Goal: Task Accomplishment & Management: Use online tool/utility

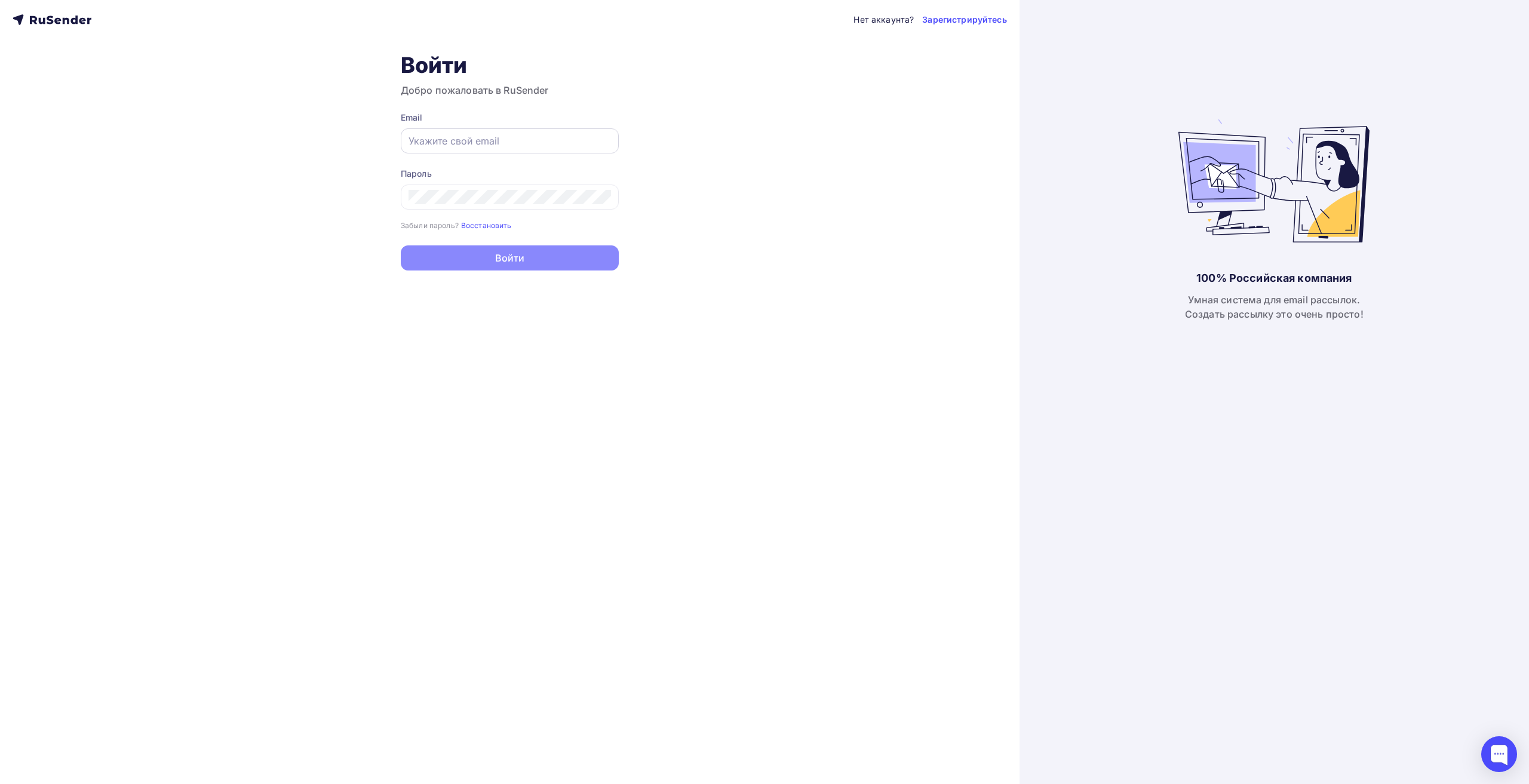
click at [441, 133] on div at bounding box center [510, 141] width 218 height 25
drag, startPoint x: 441, startPoint y: 133, endPoint x: 421, endPoint y: 139, distance: 20.9
click at [421, 139] on input "text" at bounding box center [510, 141] width 203 height 15
paste input "[EMAIL_ADDRESS][DOMAIN_NAME]"
type input "[EMAIL_ADDRESS][DOMAIN_NAME]"
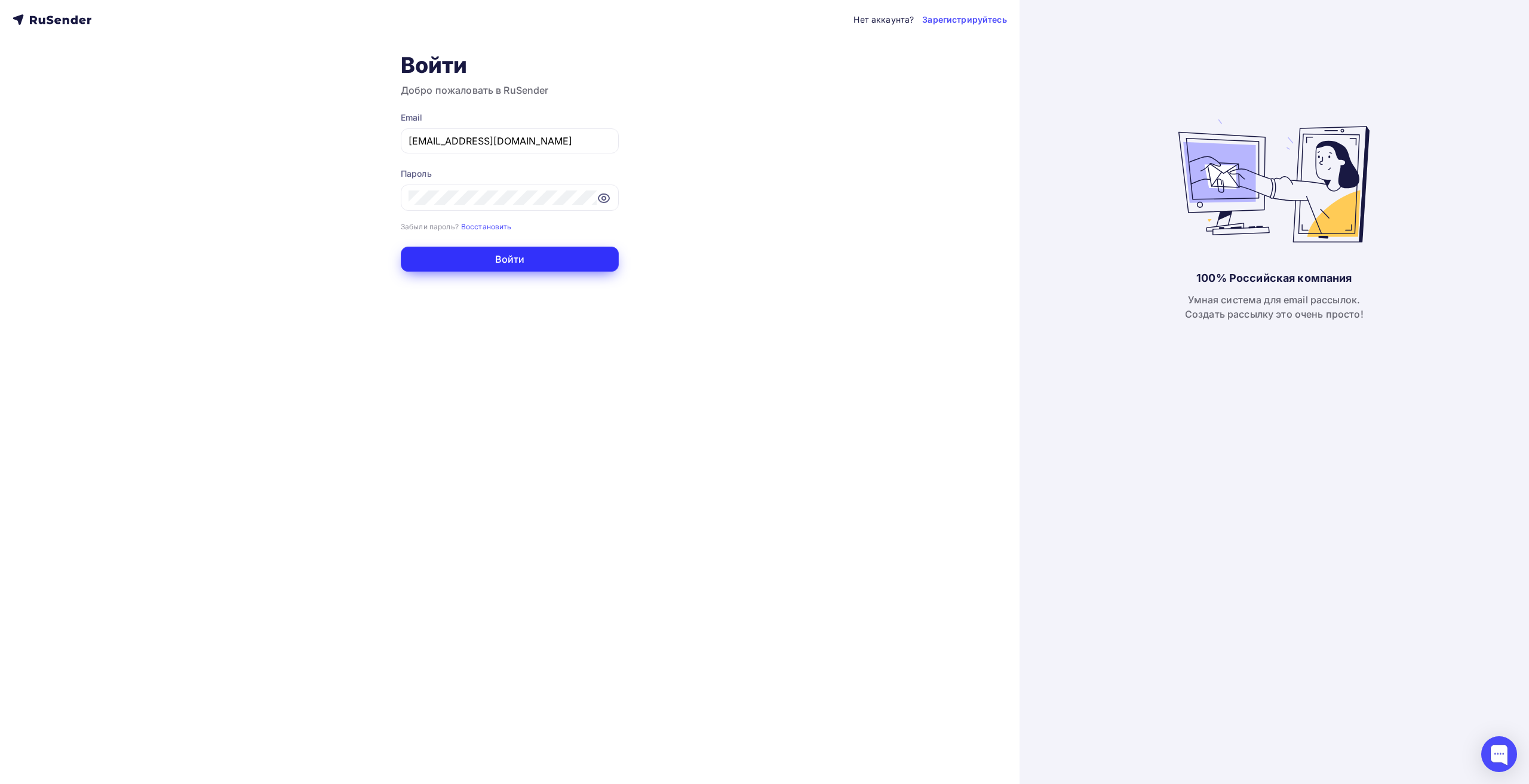
click at [502, 259] on button "Войти" at bounding box center [510, 259] width 218 height 25
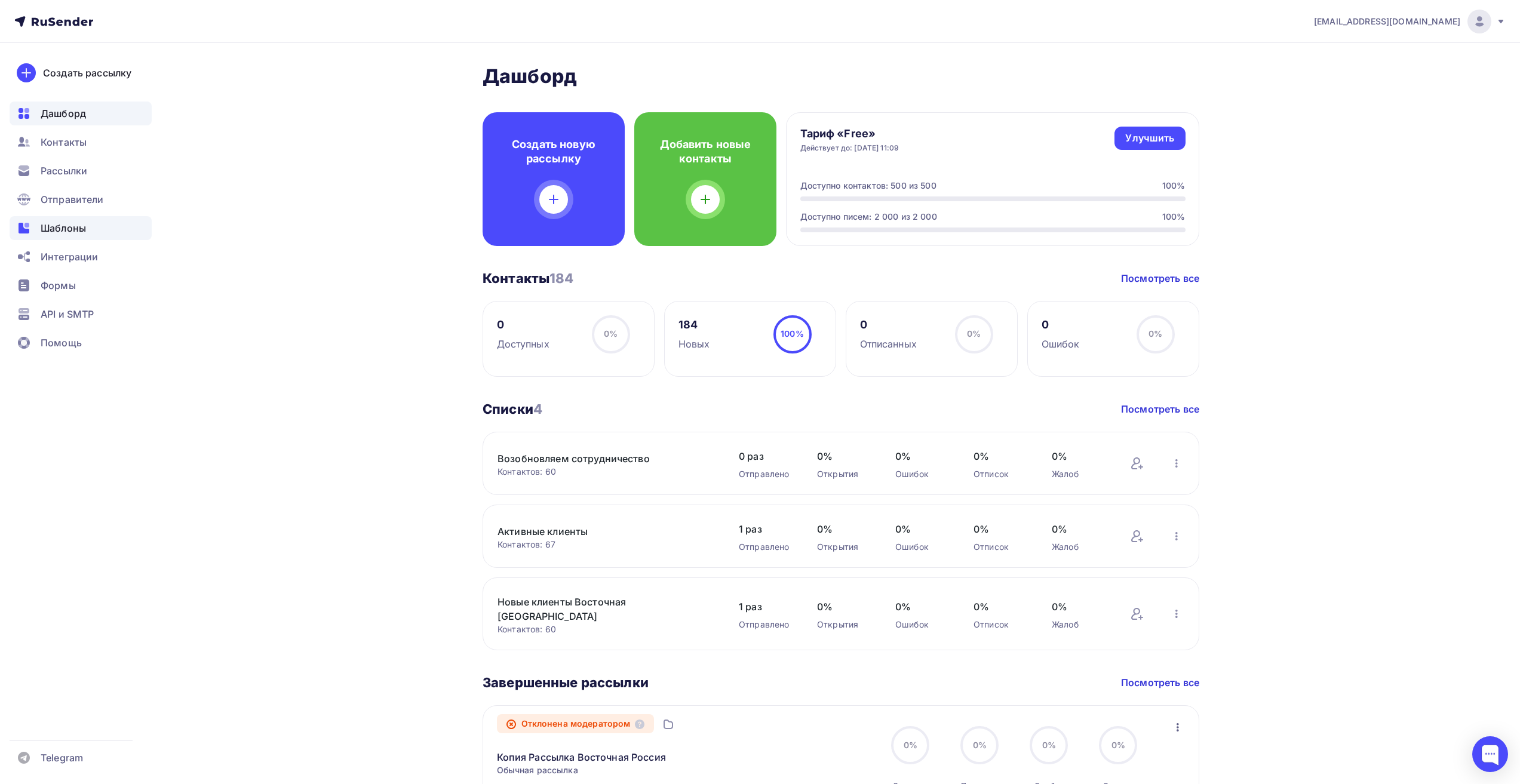
click at [82, 226] on span "Шаблоны" at bounding box center [64, 228] width 46 height 15
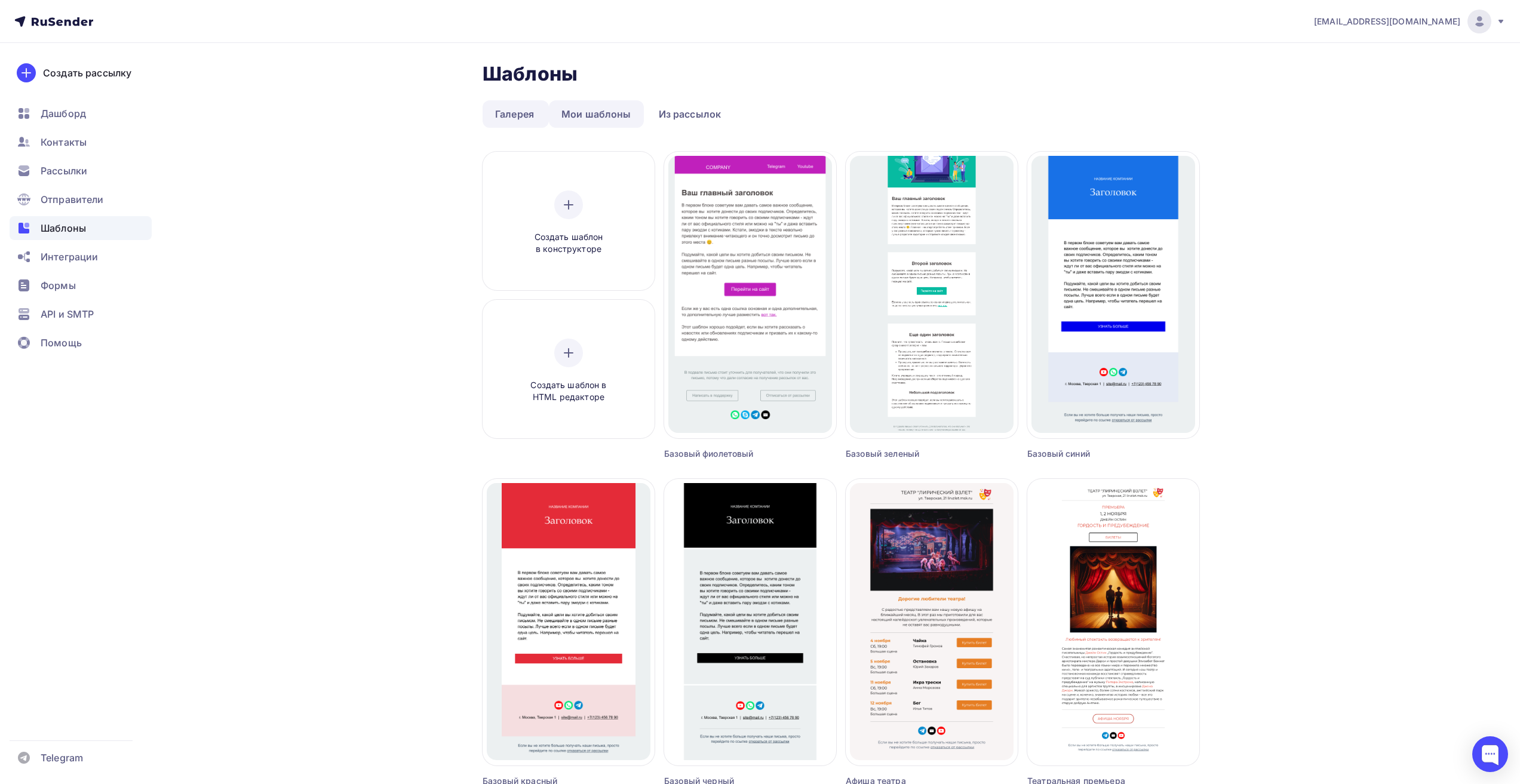
click at [602, 116] on link "Мои шаблоны" at bounding box center [596, 114] width 95 height 28
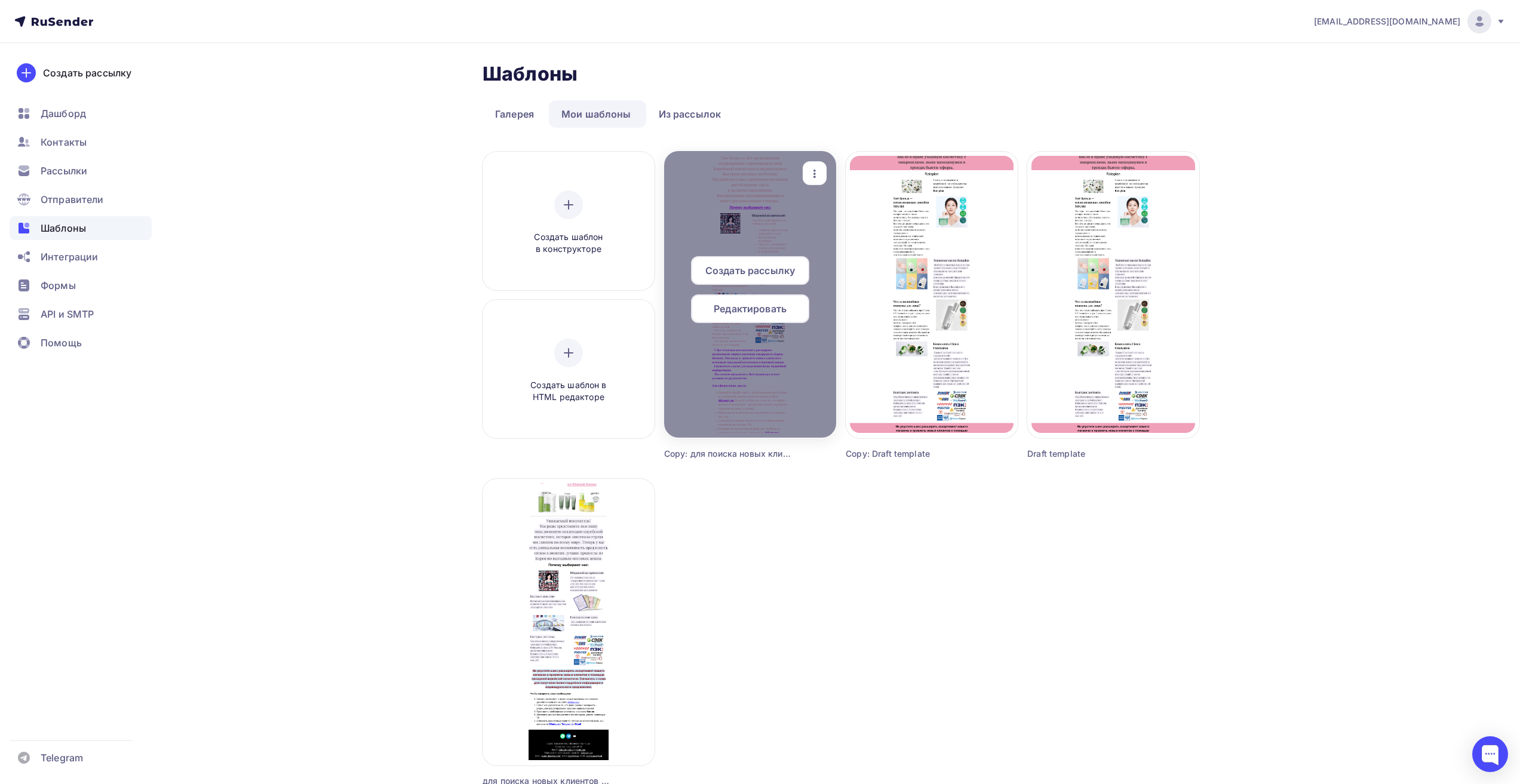
click at [772, 230] on div at bounding box center [750, 295] width 172 height 287
click at [778, 306] on span "Редактировать" at bounding box center [751, 309] width 73 height 15
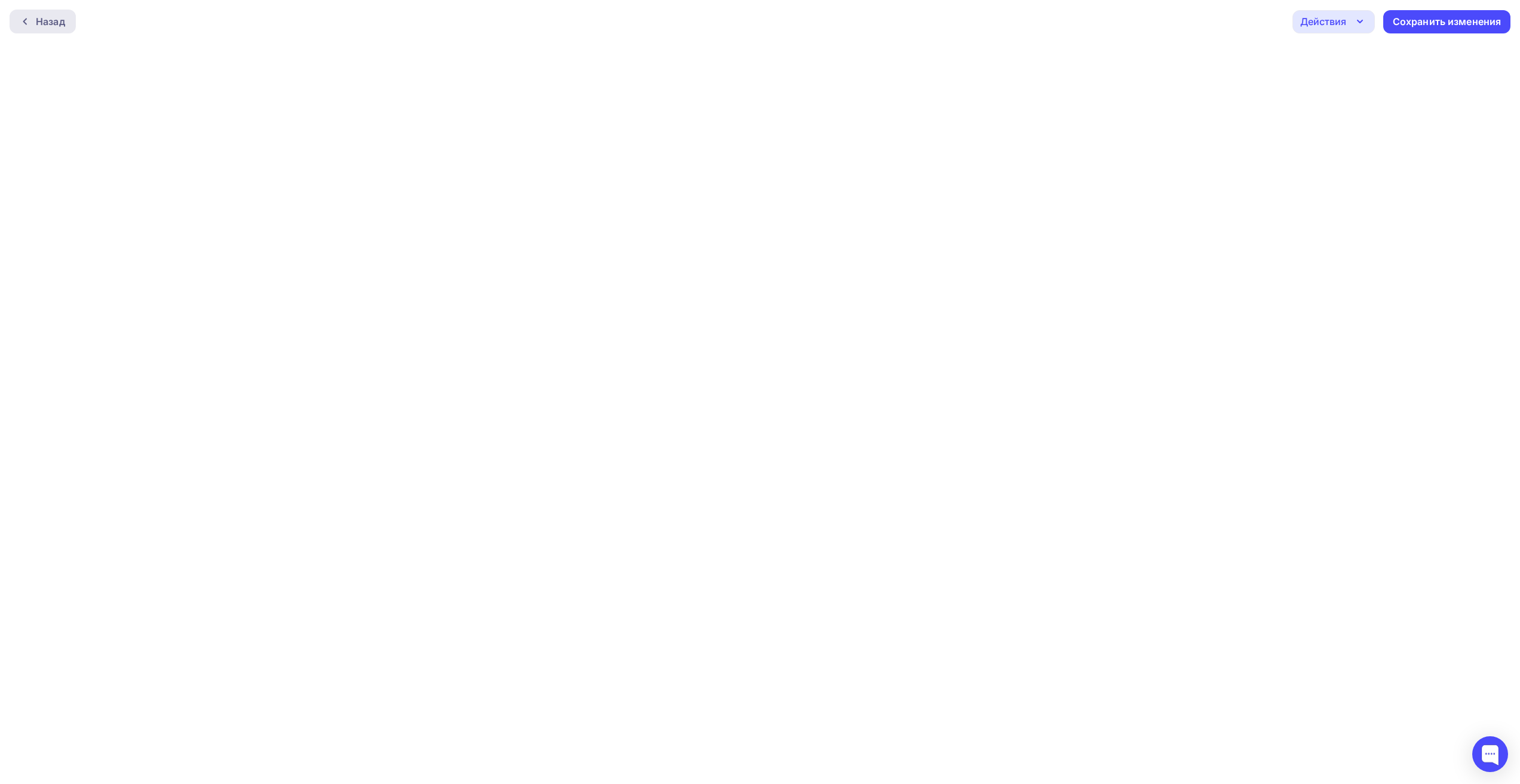
click at [37, 20] on div "Назад" at bounding box center [50, 22] width 29 height 15
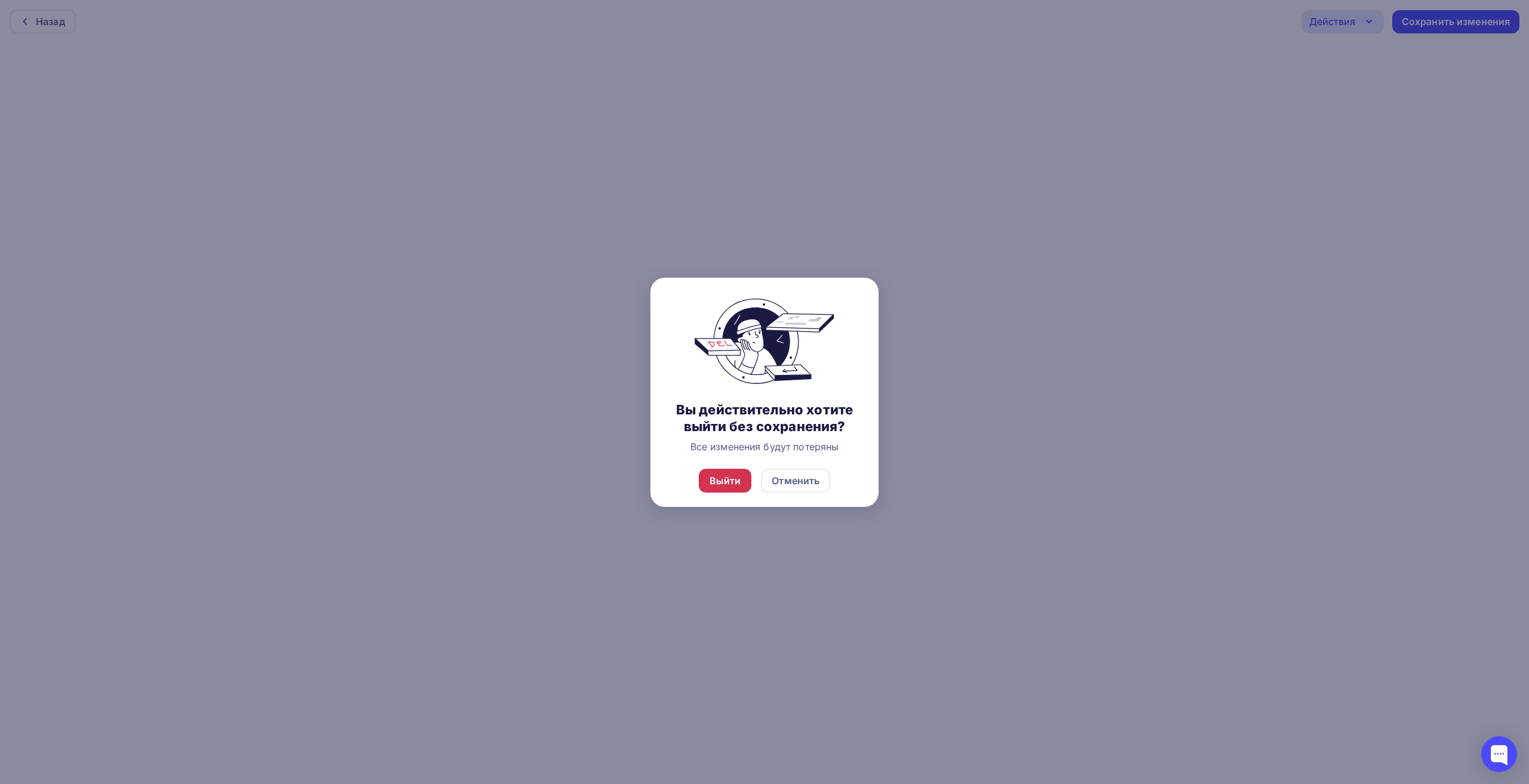
click at [735, 484] on div "Выйти" at bounding box center [725, 481] width 32 height 15
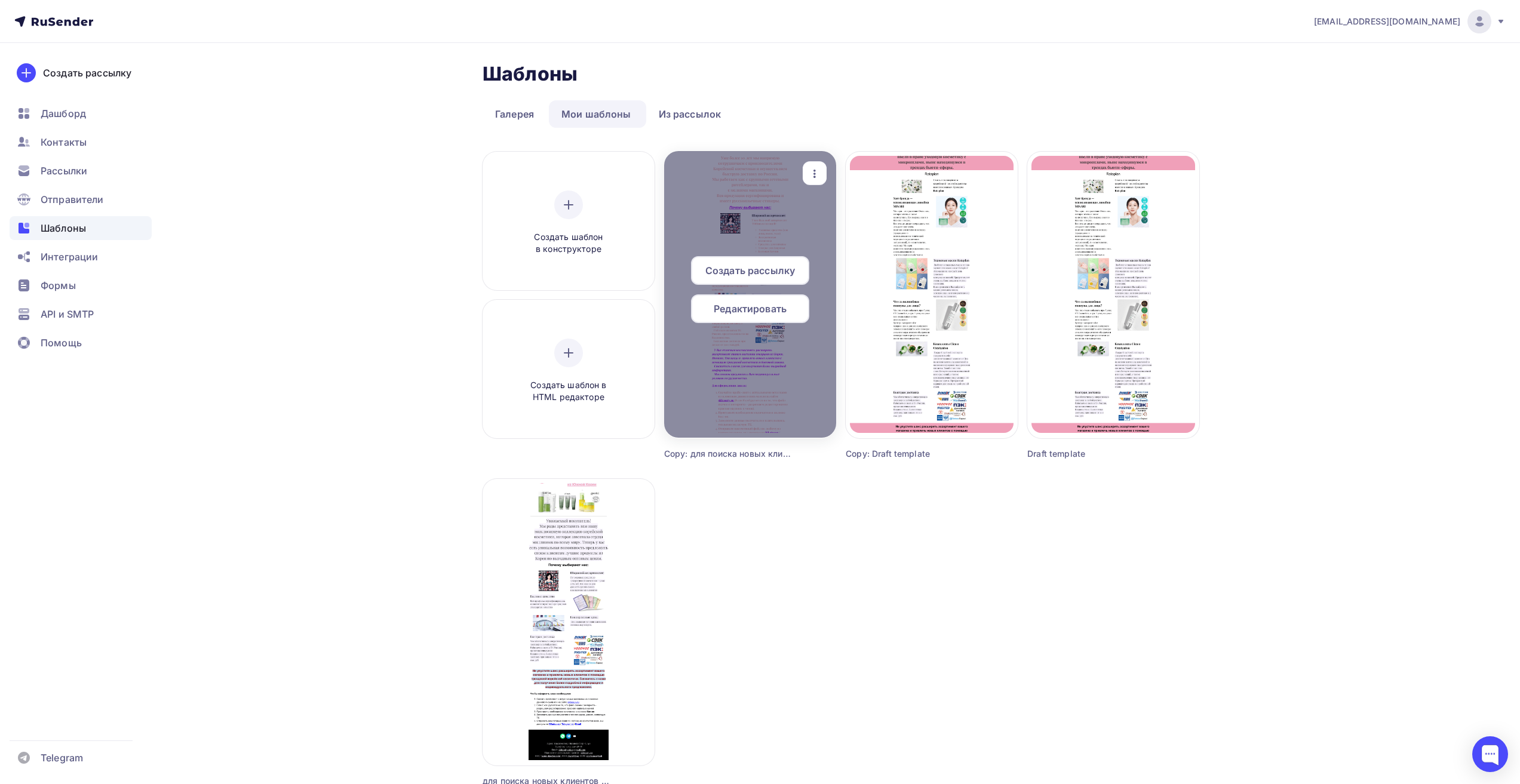
click at [784, 194] on div at bounding box center [750, 295] width 172 height 287
click at [774, 310] on span "Редактировать" at bounding box center [751, 309] width 73 height 15
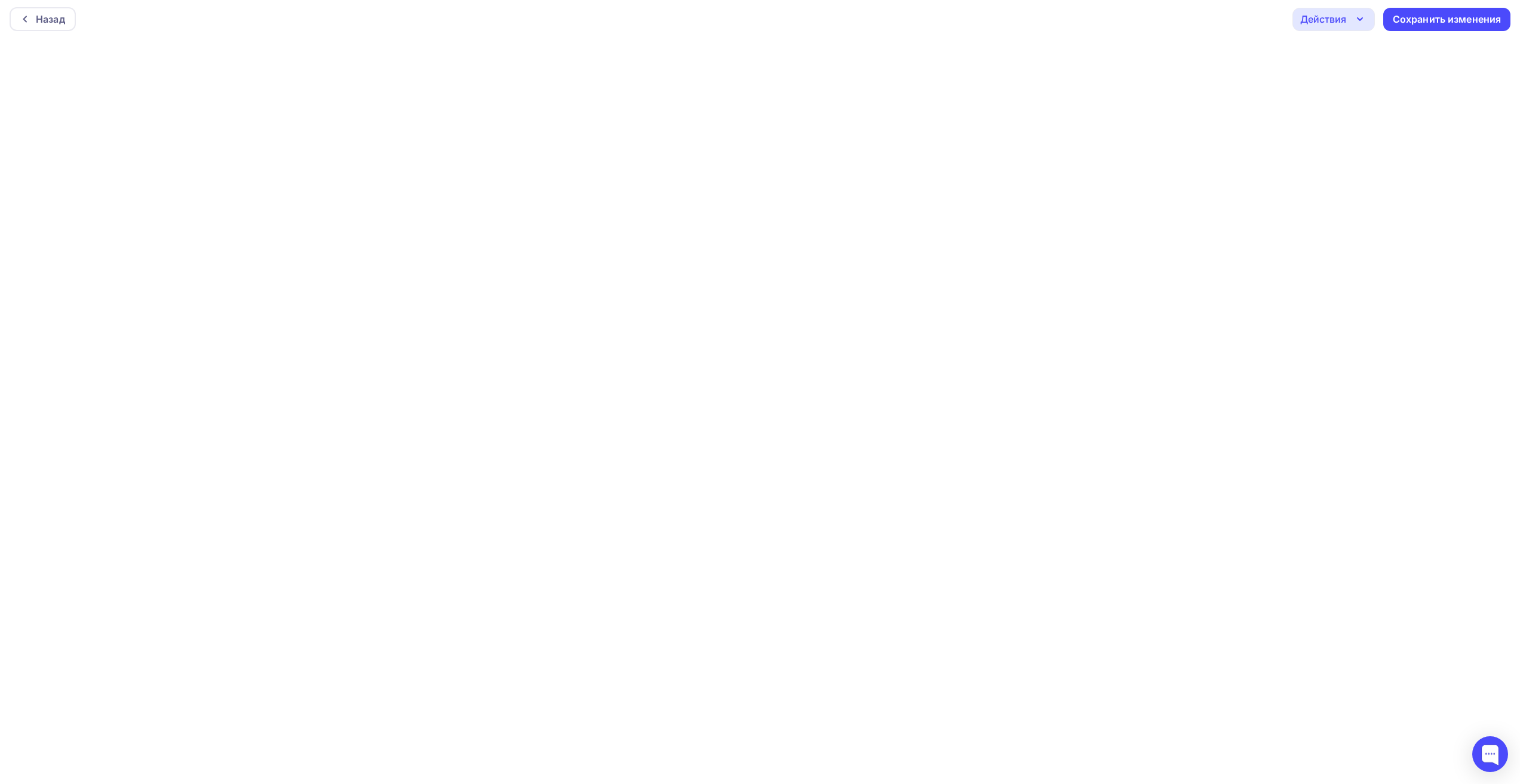
scroll to position [3, 0]
